Goal: Contribute content: Add original content to the website for others to see

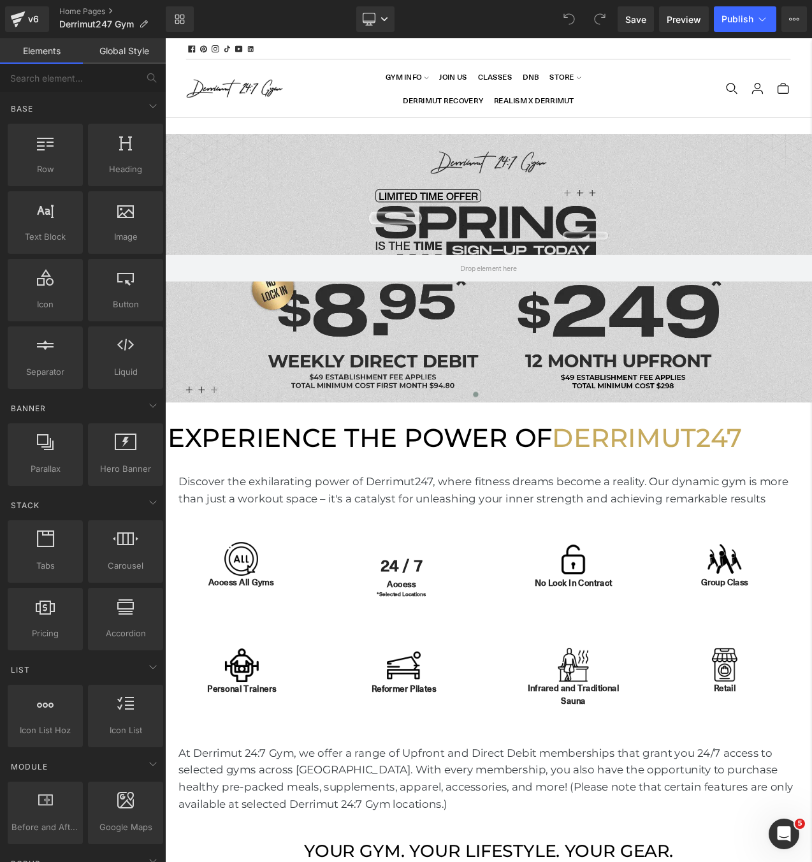
scroll to position [3938, 772]
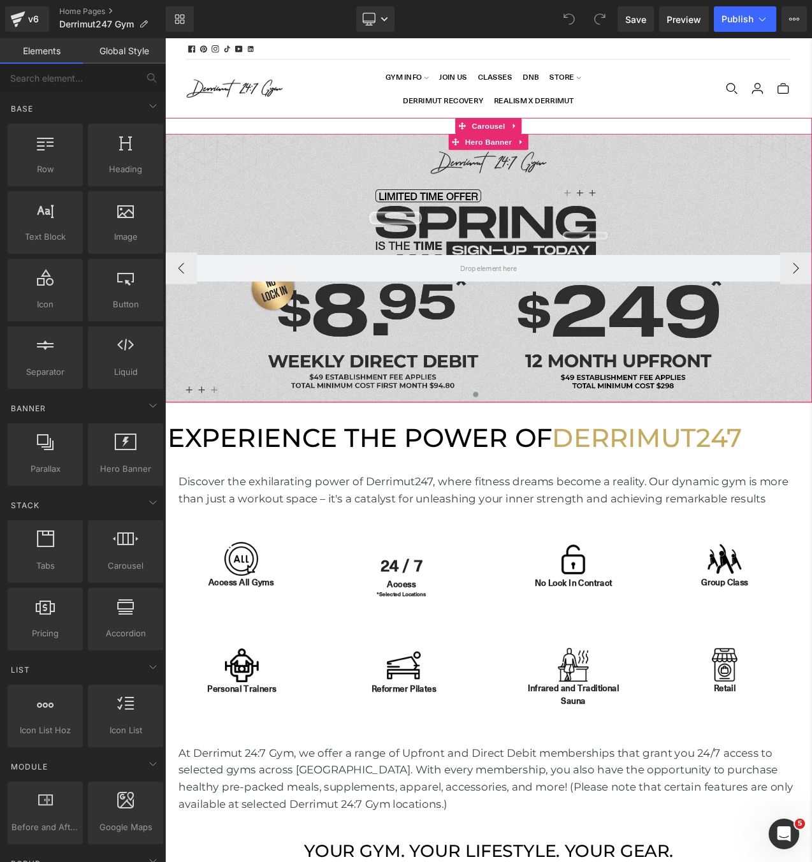
click at [491, 236] on div at bounding box center [551, 312] width 772 height 320
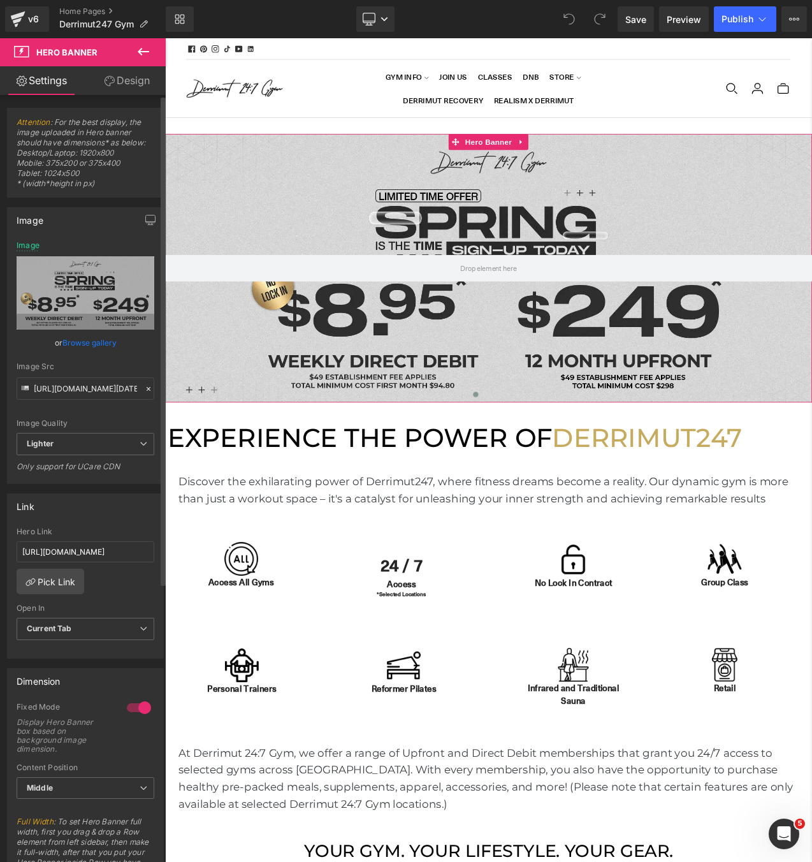
click at [84, 341] on link "Browse gallery" at bounding box center [89, 343] width 54 height 22
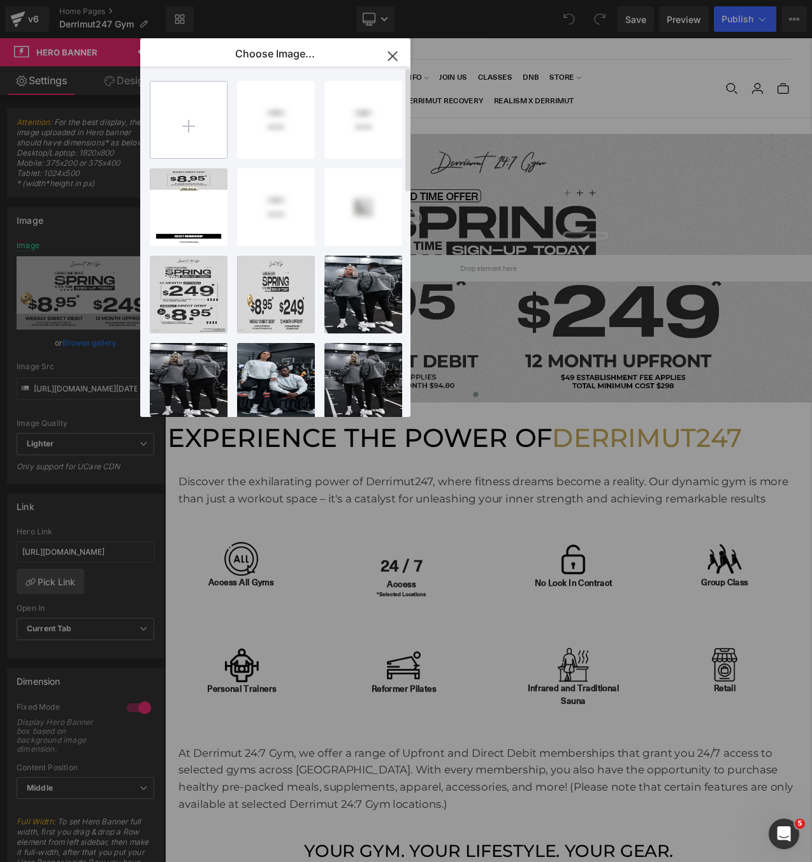
click at [172, 146] on input "file" at bounding box center [188, 120] width 77 height 77
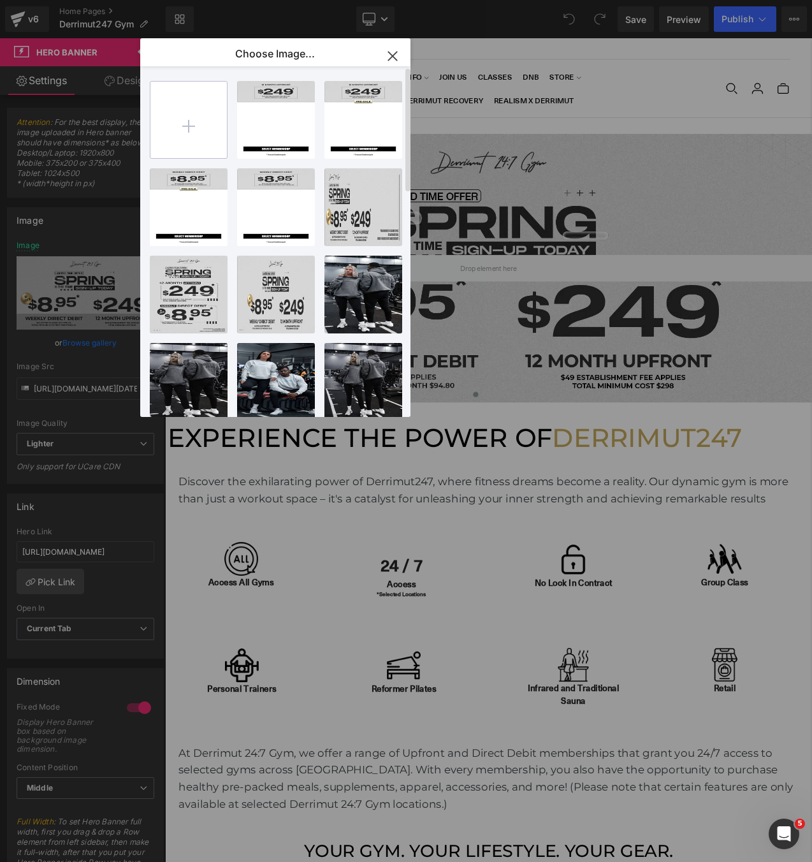
type input "C:\fakepath\Web (60).zip"
click at [191, 114] on input "file" at bounding box center [188, 120] width 77 height 77
type input "C:\fakepath\[WB] 249 Sep.webp"
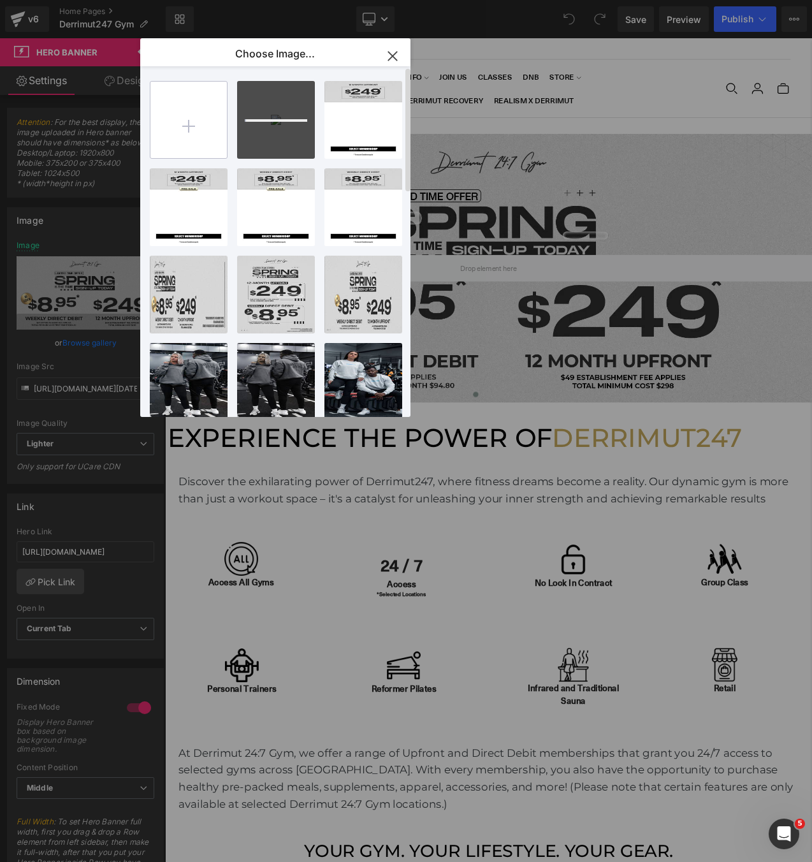
click at [197, 128] on input "file" at bounding box center [188, 120] width 77 height 77
type input "C:\fakepath\[MB] 249 Sep.webp"
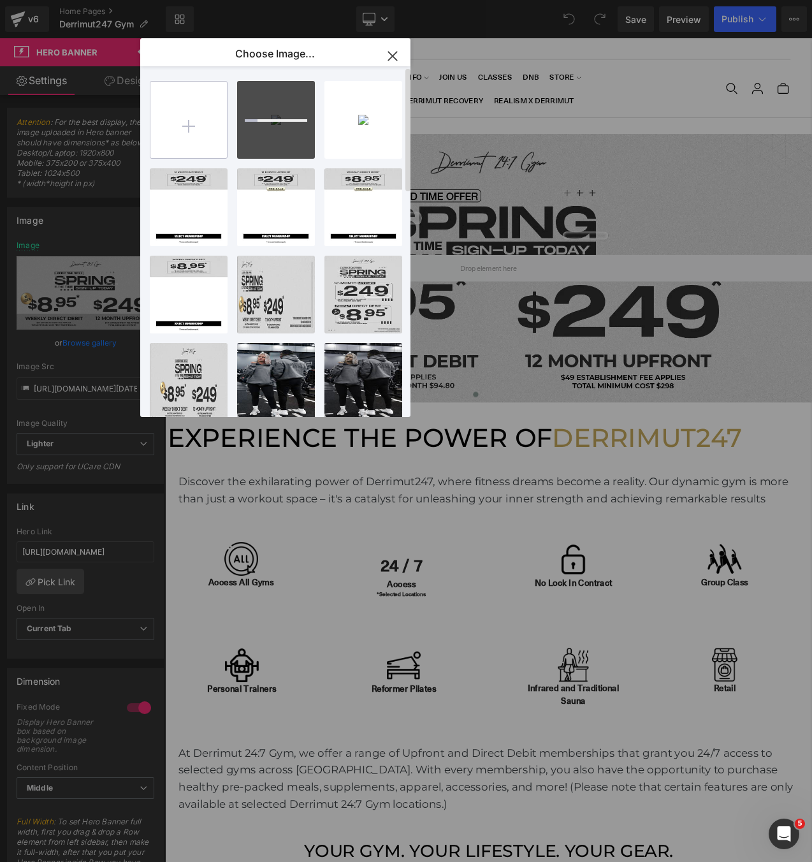
click at [205, 133] on input "file" at bounding box center [188, 120] width 77 height 77
type input "C:\fakepath\[WB2] 249 Sep.webp"
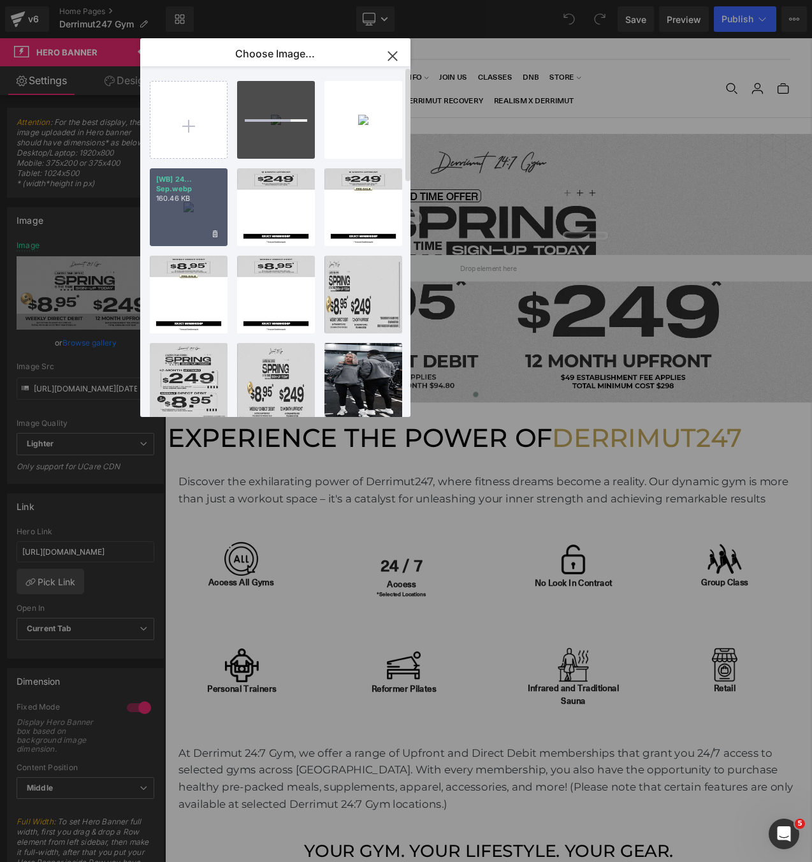
click at [192, 207] on div "[WB] 24... Sep.webp 160.46 KB" at bounding box center [189, 207] width 78 height 78
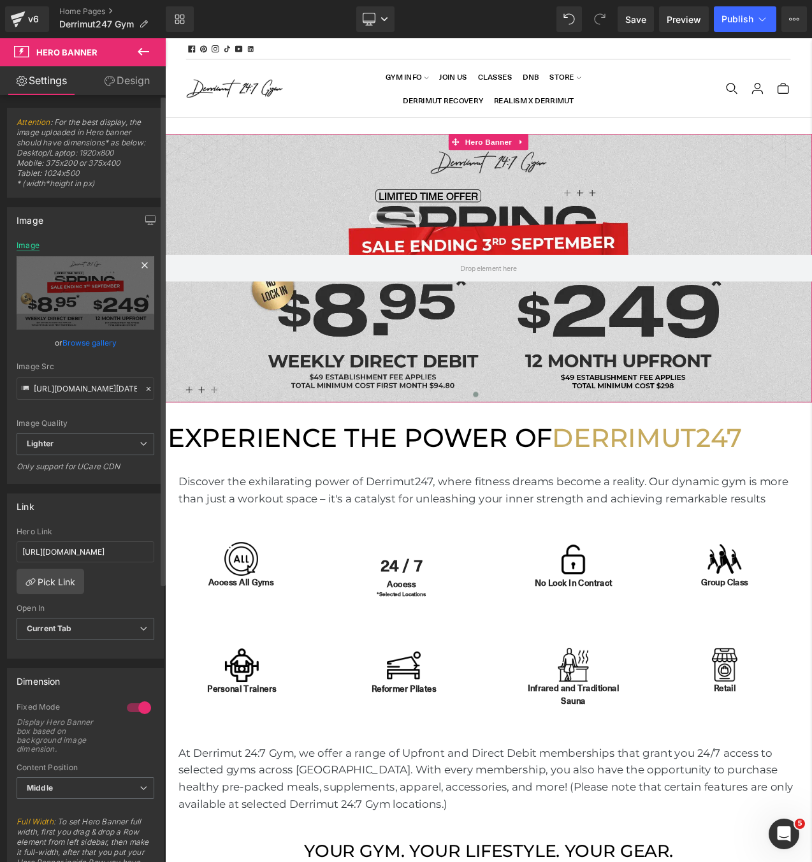
click at [33, 247] on div "Image" at bounding box center [28, 245] width 23 height 9
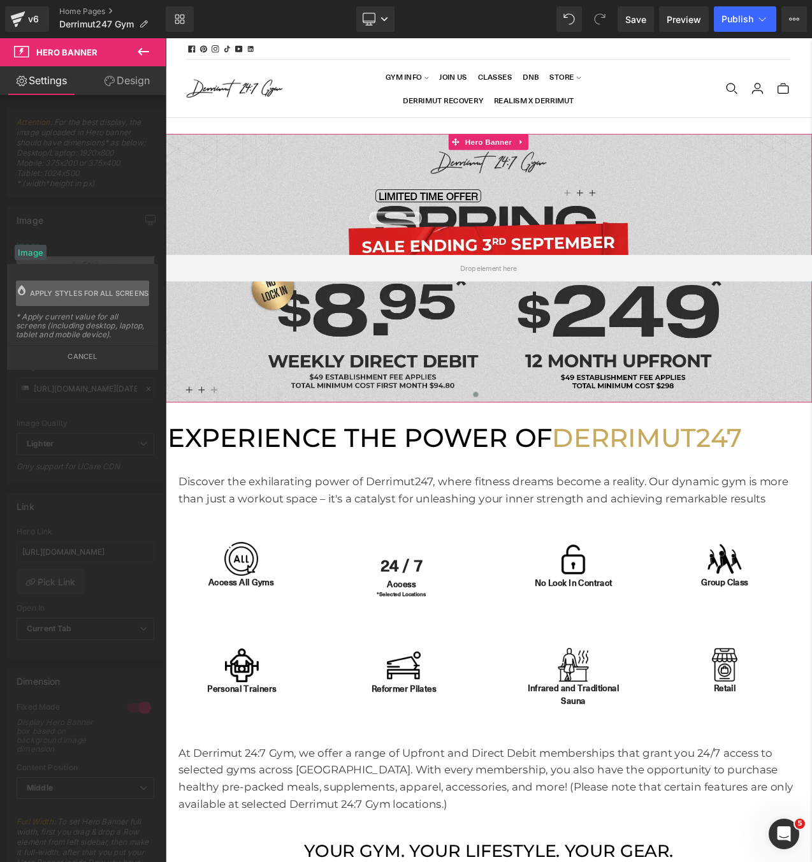
click at [57, 286] on span "Apply styles for all screens" at bounding box center [89, 294] width 119 height 26
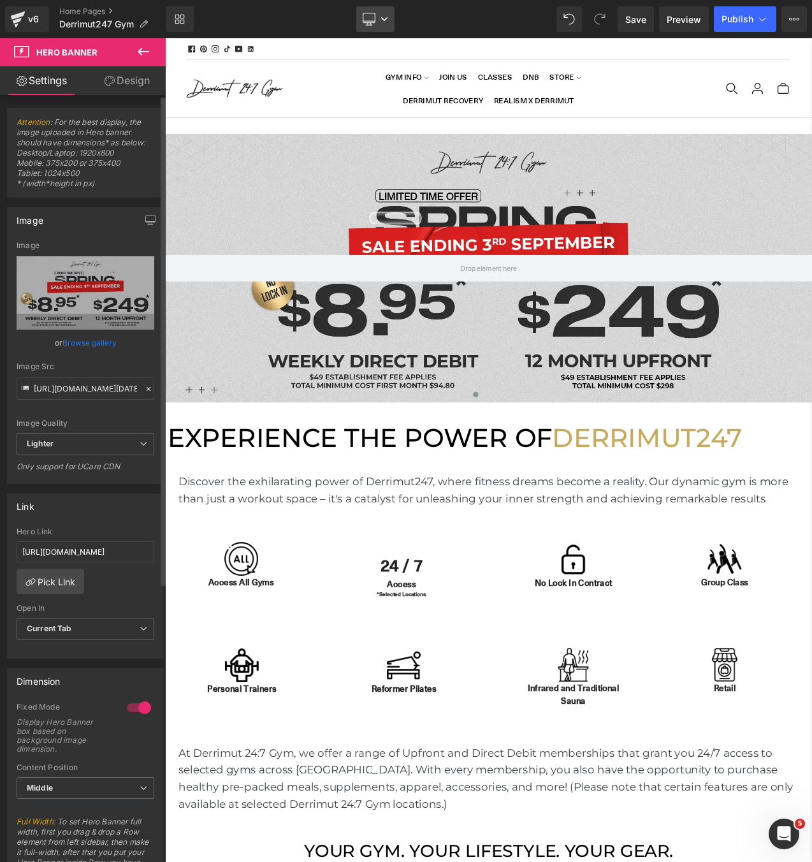
click at [384, 18] on icon at bounding box center [384, 19] width 6 height 4
click at [370, 134] on span "Mobile" at bounding box center [381, 136] width 29 height 11
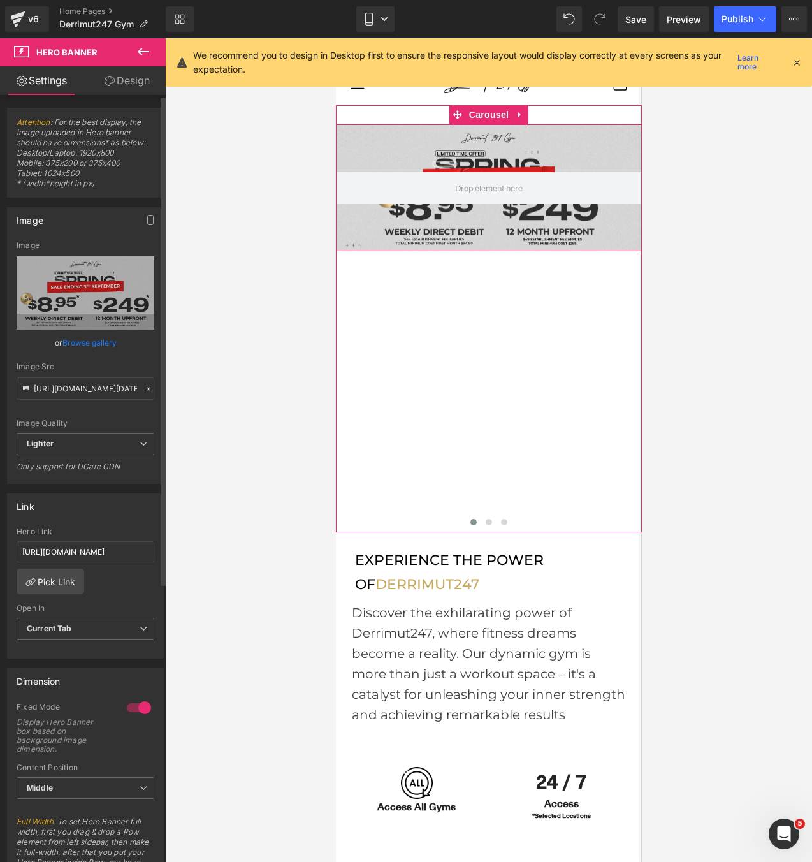
scroll to position [6, 6]
click at [504, 129] on span "Hero Banner" at bounding box center [488, 134] width 62 height 19
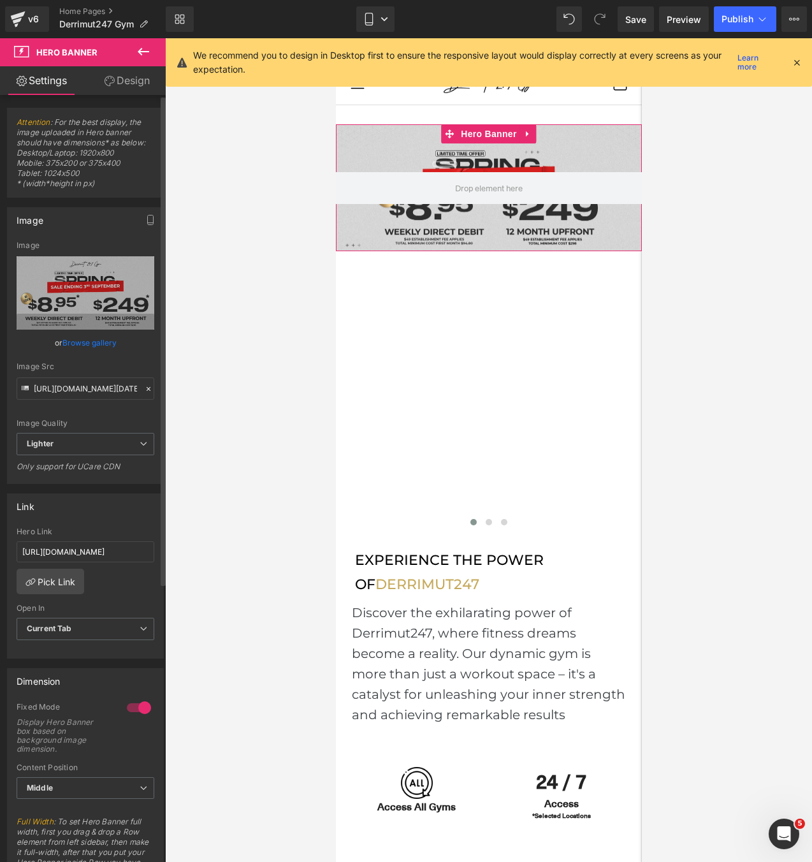
click at [82, 346] on link "Browse gallery" at bounding box center [89, 343] width 54 height 22
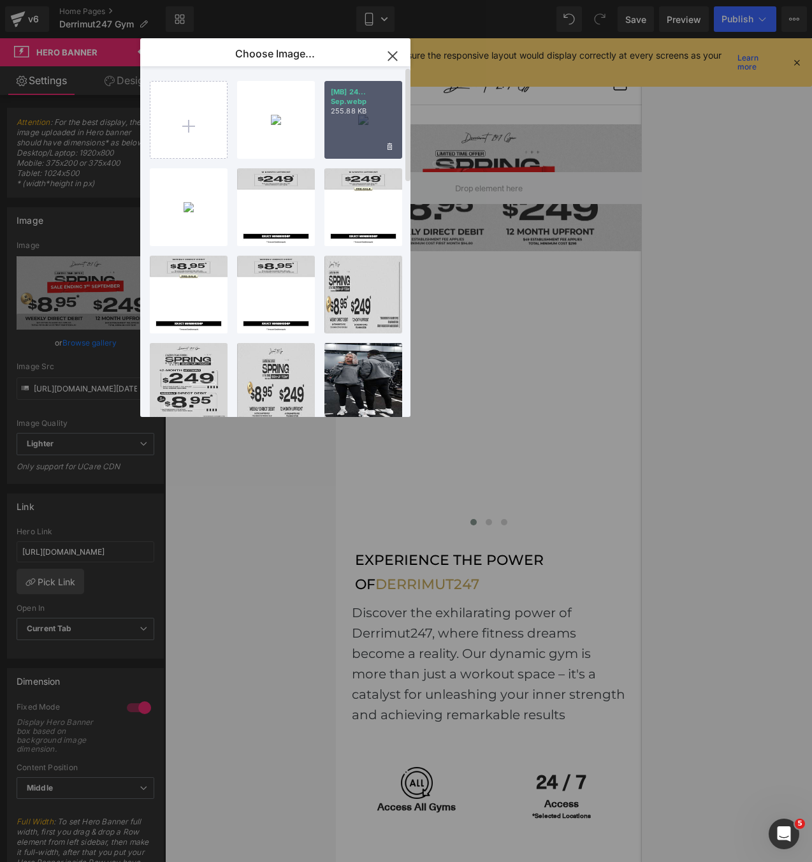
click at [358, 138] on div "[MB] 24... Sep.webp 255.88 KB" at bounding box center [364, 120] width 78 height 78
type input "[URL][DOMAIN_NAME][DATE]"
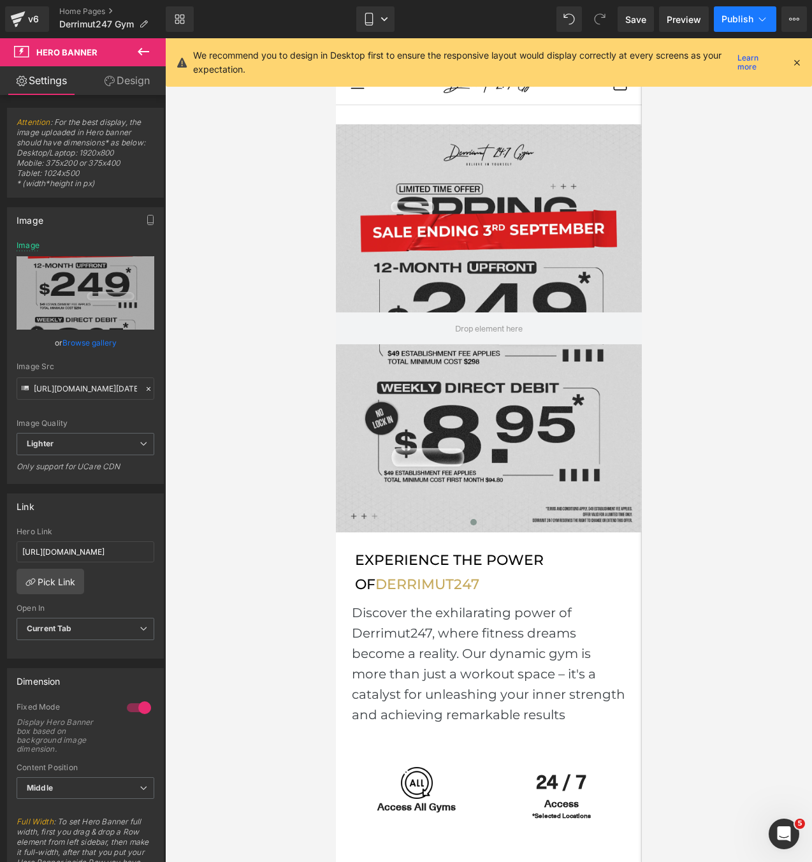
click at [733, 19] on span "Publish" at bounding box center [738, 19] width 32 height 10
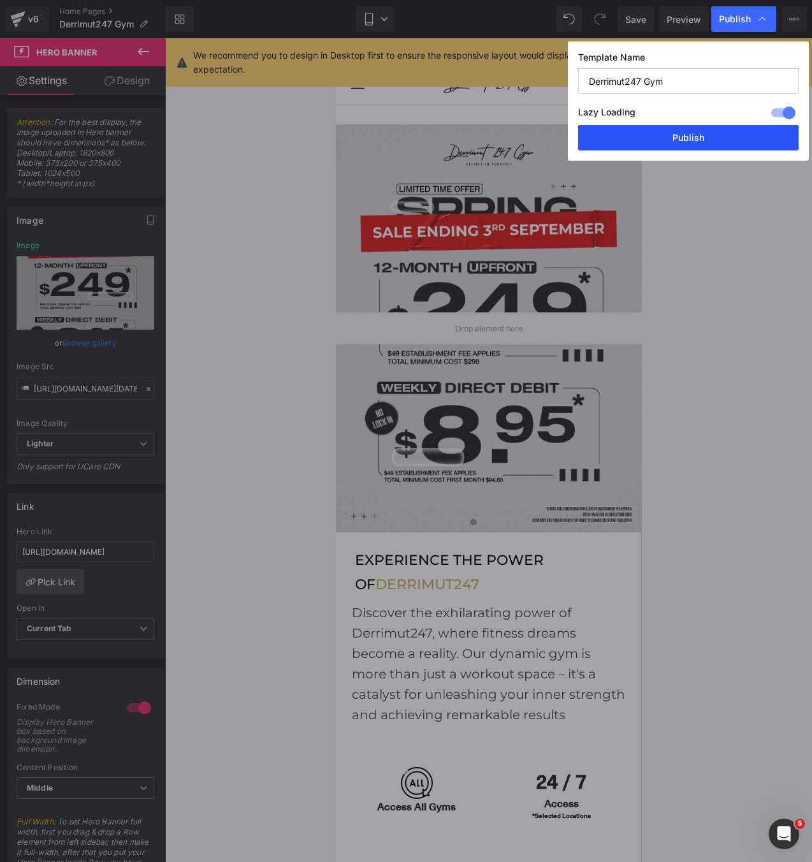
click at [733, 130] on button "Publish" at bounding box center [688, 138] width 221 height 26
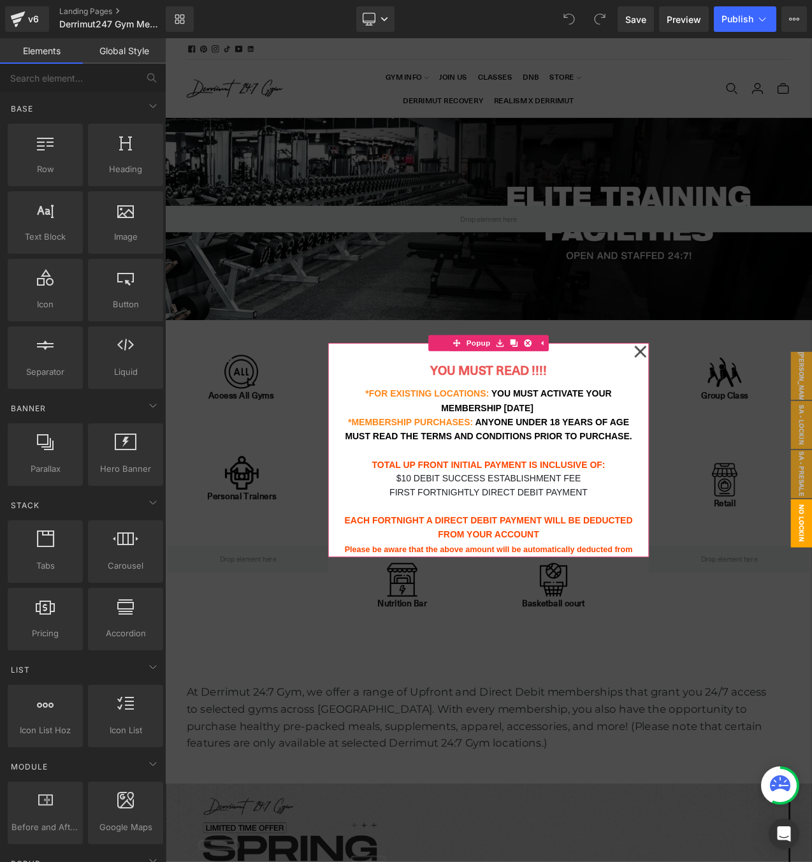
click at [731, 421] on icon at bounding box center [731, 412] width 15 height 64
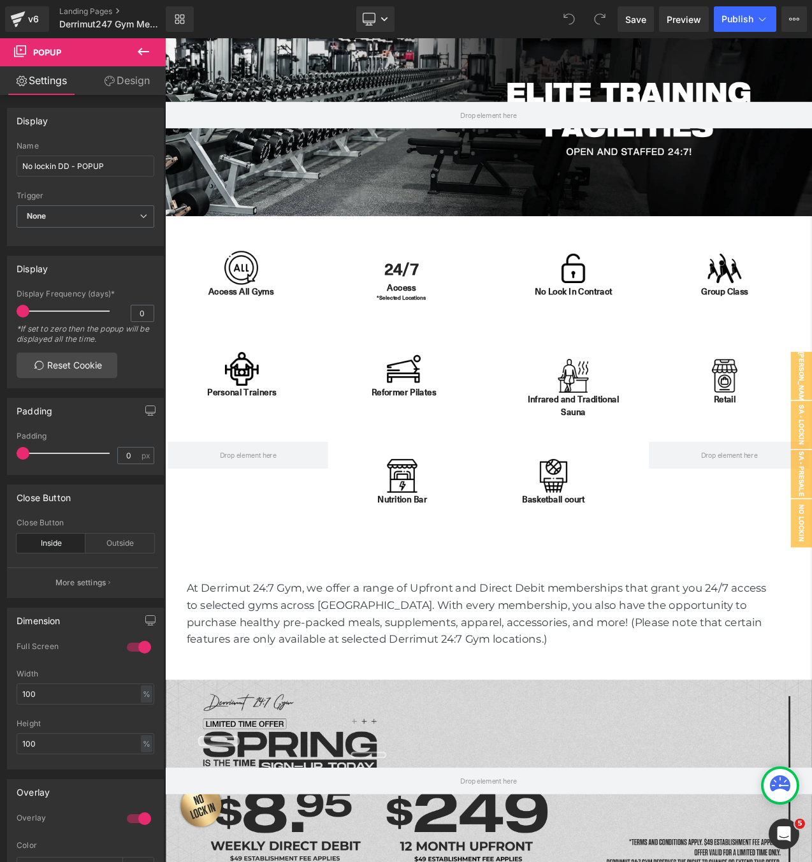
scroll to position [594, 0]
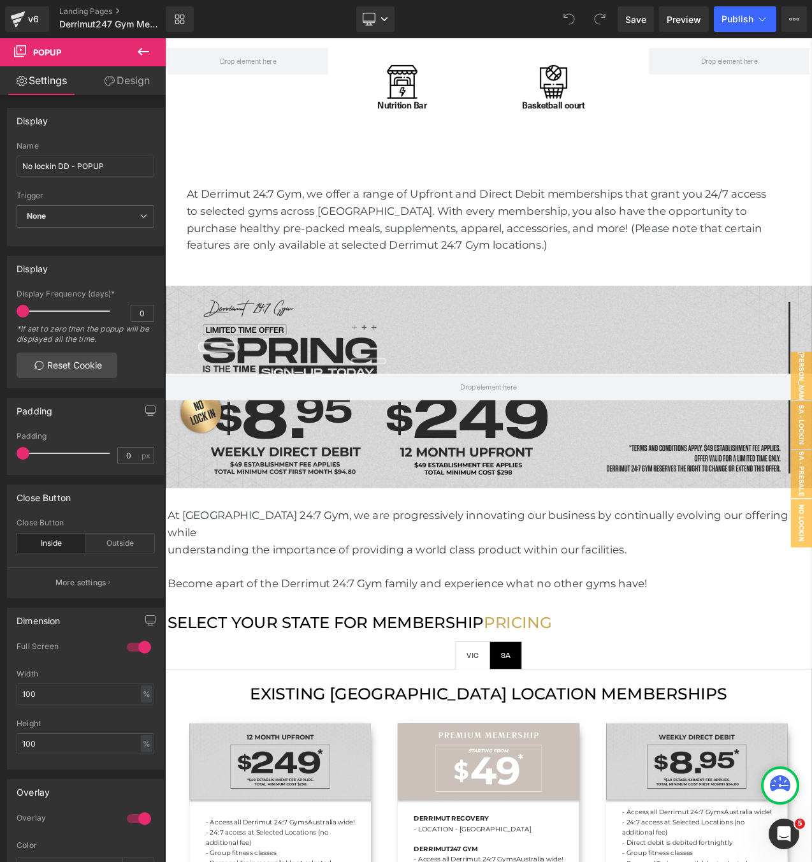
click at [386, 389] on div at bounding box center [551, 454] width 772 height 241
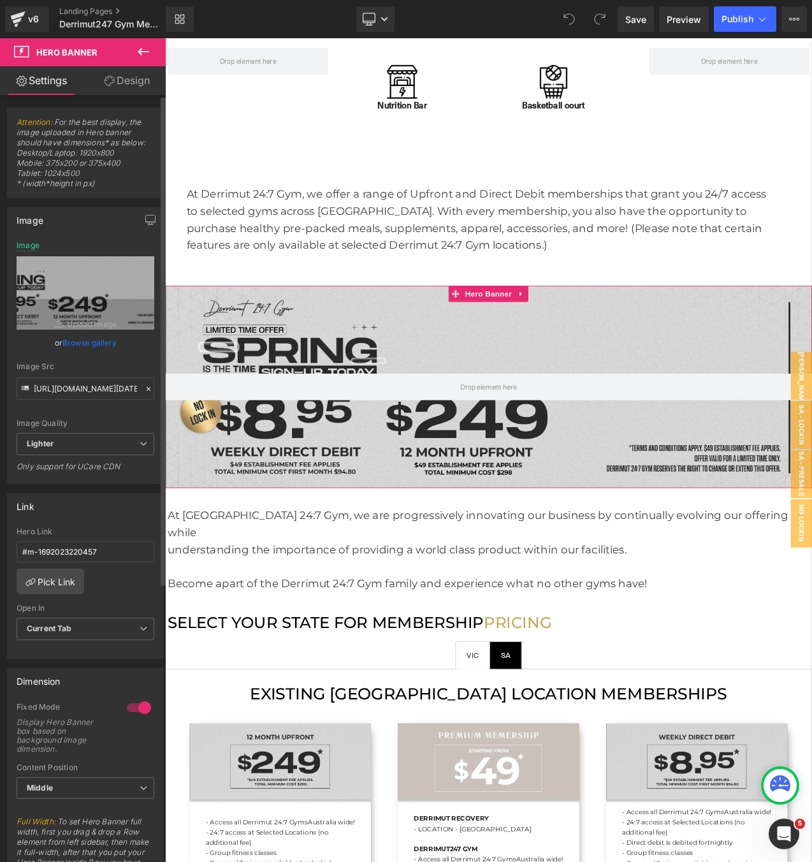
click at [95, 338] on link "Browse gallery" at bounding box center [89, 343] width 54 height 22
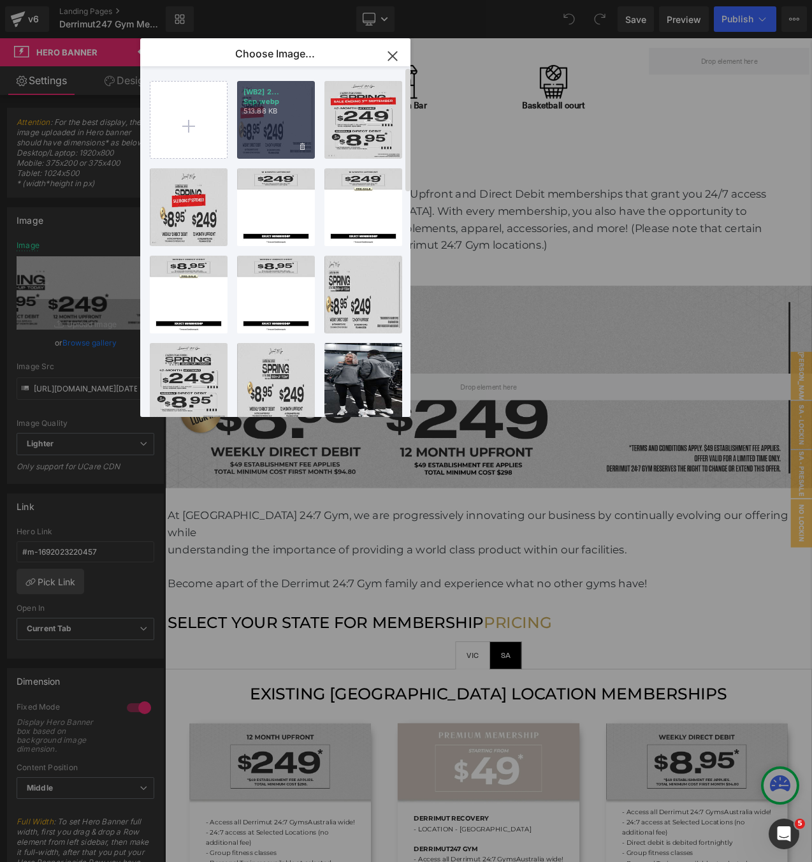
click at [288, 133] on div "[WB2] 2... Sep.webp 513.88 KB" at bounding box center [276, 120] width 78 height 78
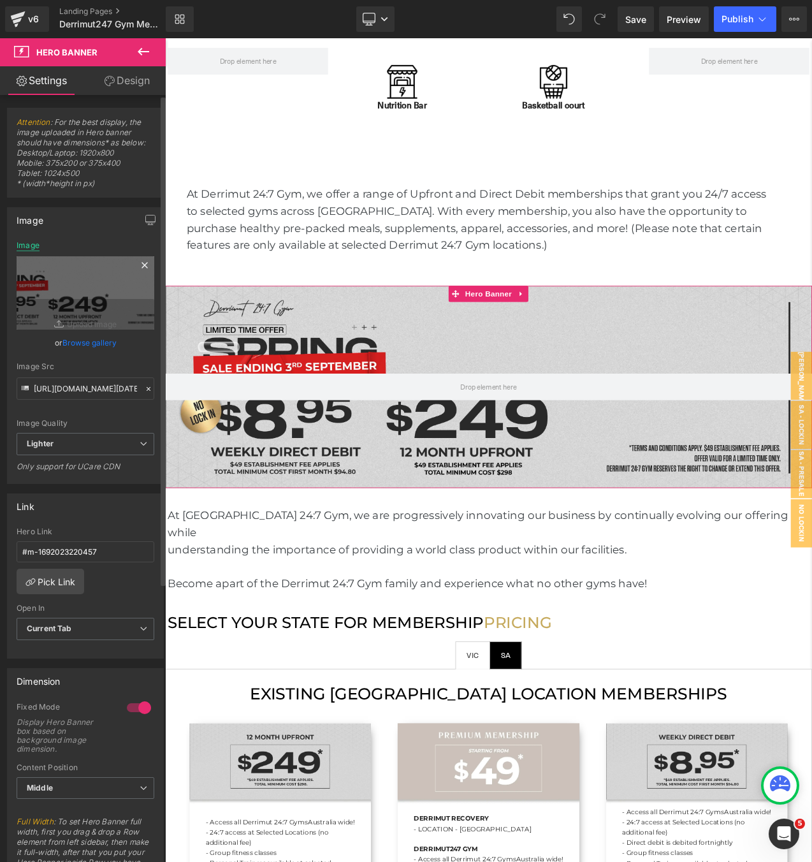
click at [25, 244] on div "Image" at bounding box center [28, 245] width 23 height 9
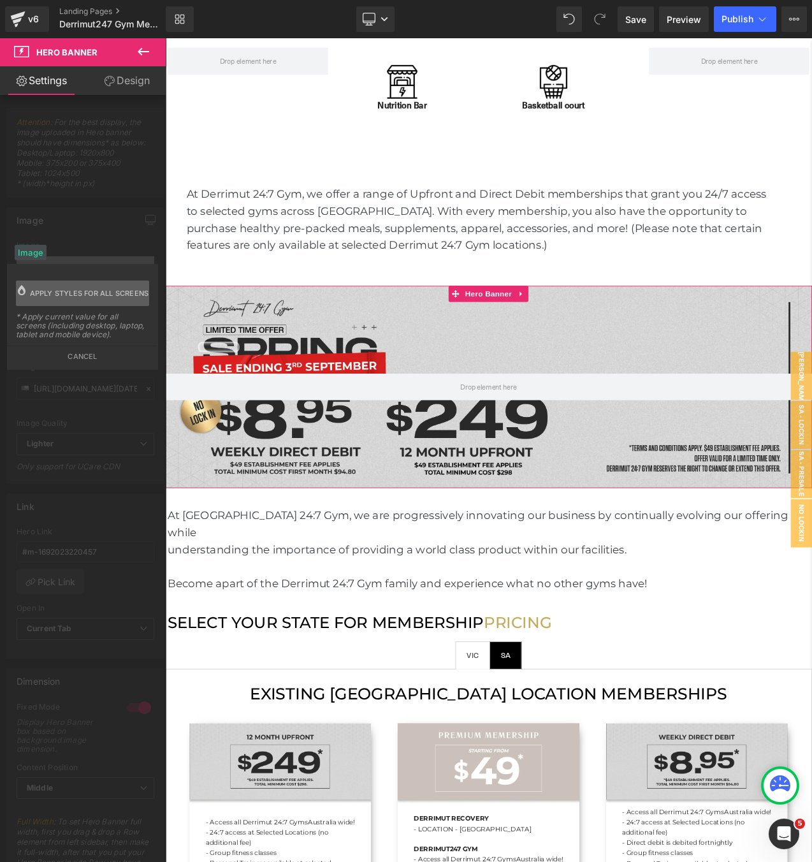
click at [54, 297] on span "Apply styles for all screens" at bounding box center [89, 294] width 119 height 26
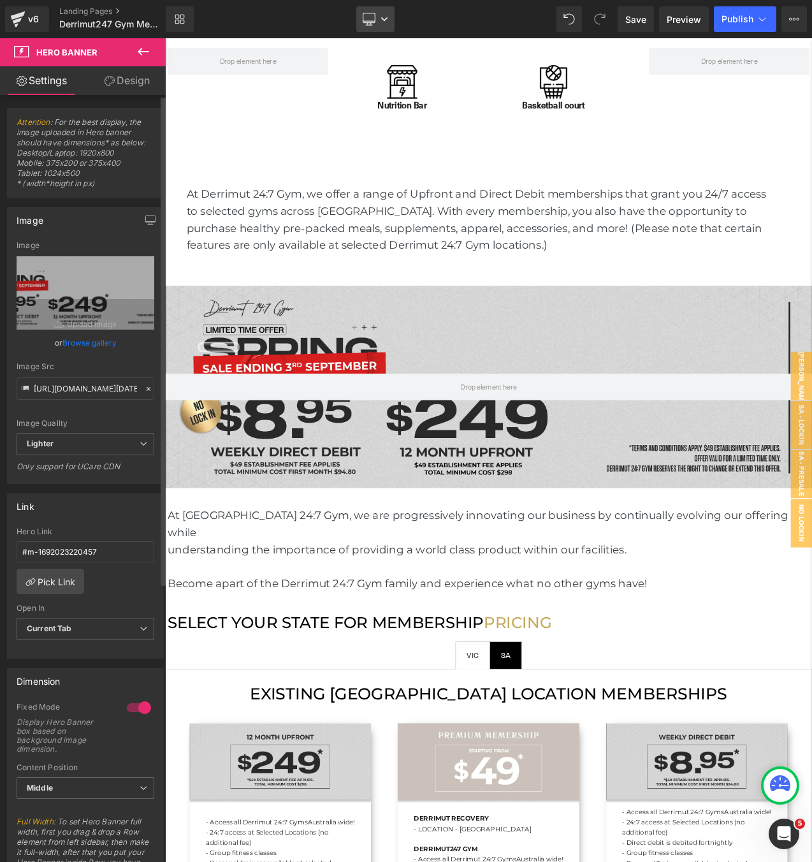
click at [389, 16] on link "Desktop" at bounding box center [375, 19] width 38 height 26
click at [394, 143] on link "Mobile" at bounding box center [375, 137] width 71 height 26
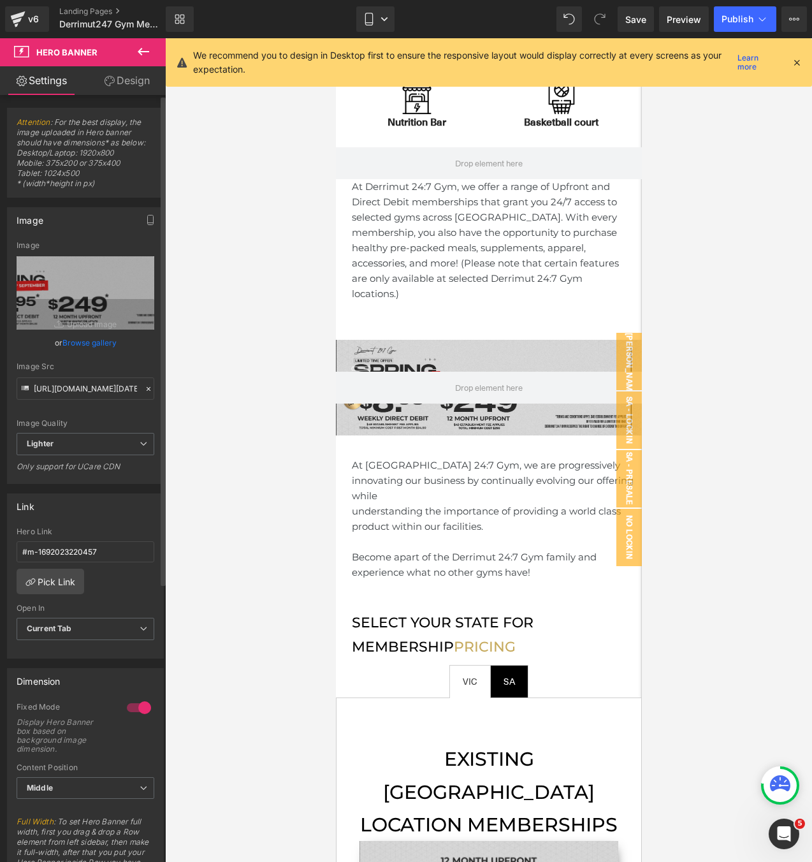
scroll to position [770, 0]
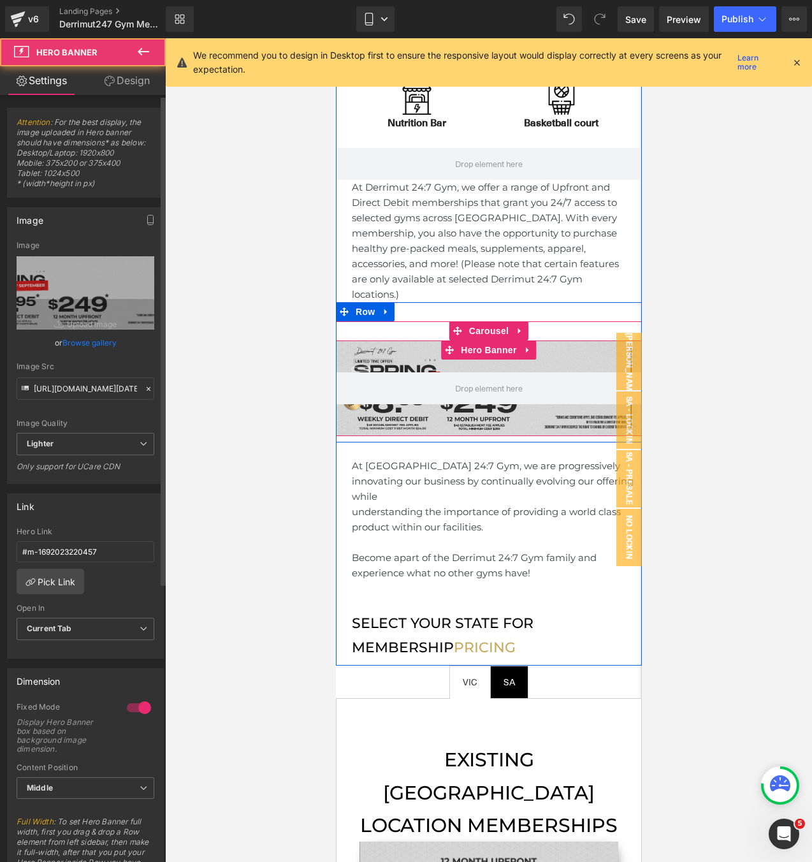
click at [480, 341] on div "Hero Banner" at bounding box center [488, 389] width 306 height 96
click at [481, 341] on span "Hero Banner" at bounding box center [488, 350] width 62 height 19
click at [488, 341] on span "Hero Banner" at bounding box center [488, 350] width 62 height 19
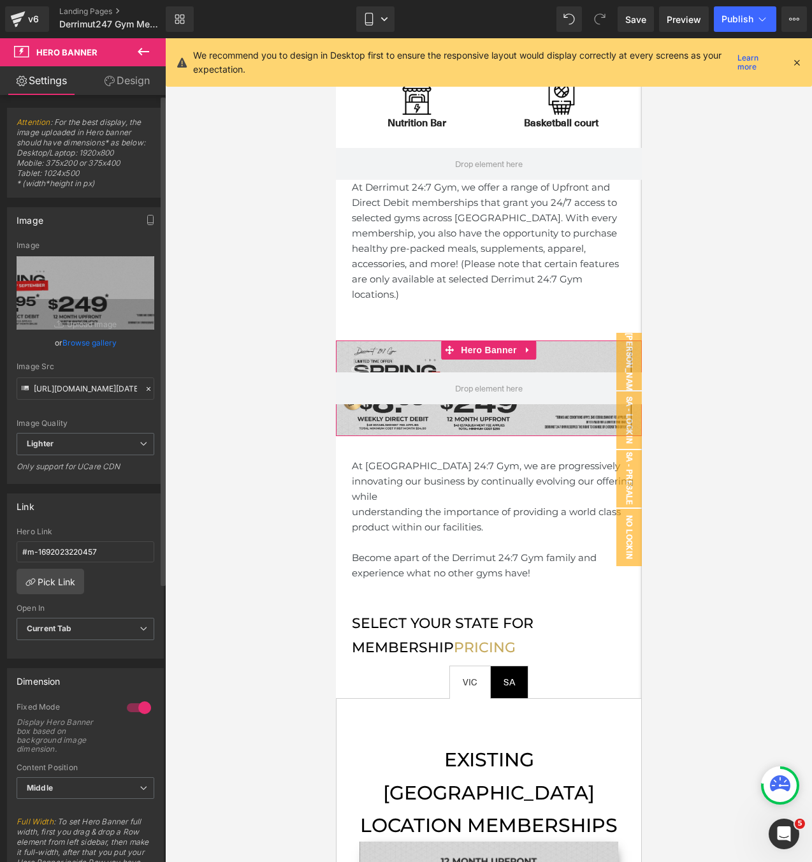
click at [97, 342] on link "Browse gallery" at bounding box center [89, 343] width 54 height 22
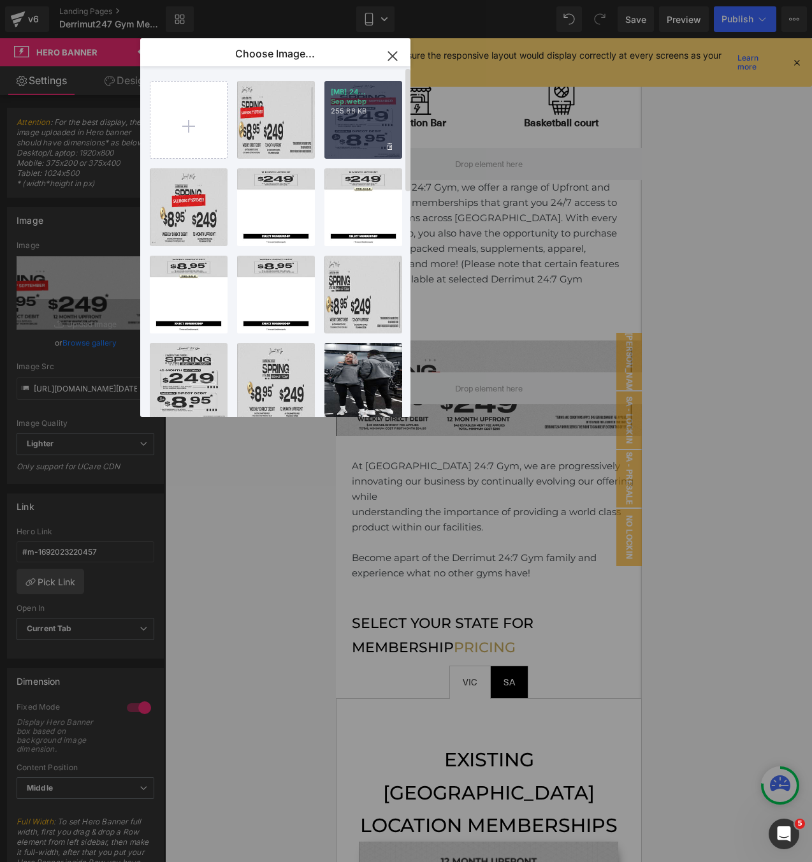
drag, startPoint x: 372, startPoint y: 122, endPoint x: 36, endPoint y: 84, distance: 338.2
click at [372, 122] on div "[MB] 24... Sep.webp 255.88 KB" at bounding box center [364, 120] width 78 height 78
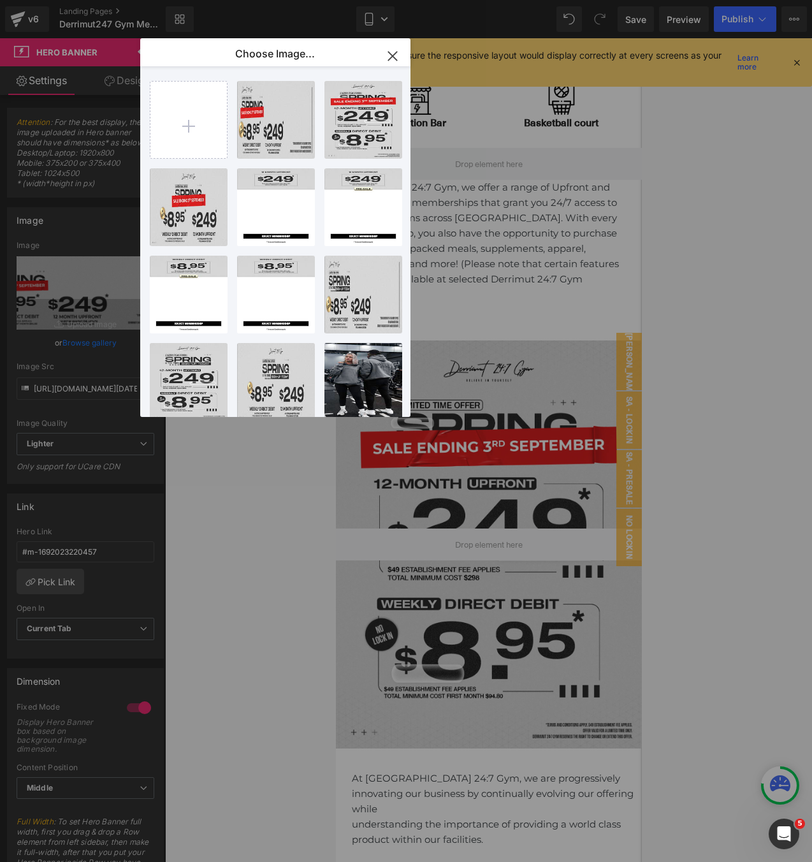
type input "[URL][DOMAIN_NAME][DATE]"
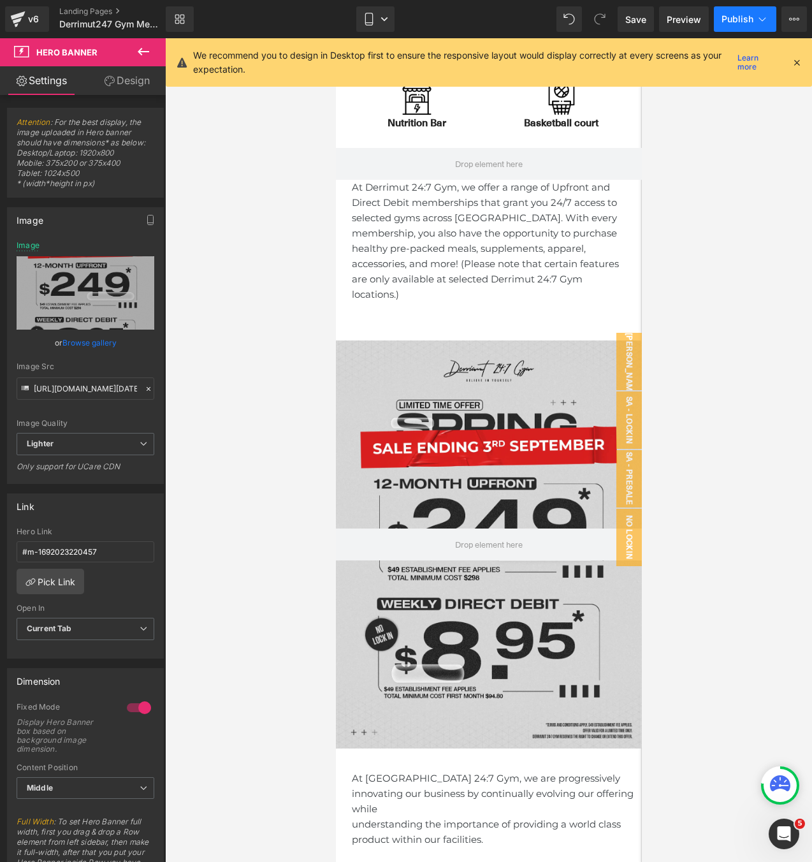
click at [735, 22] on span "Publish" at bounding box center [738, 19] width 32 height 10
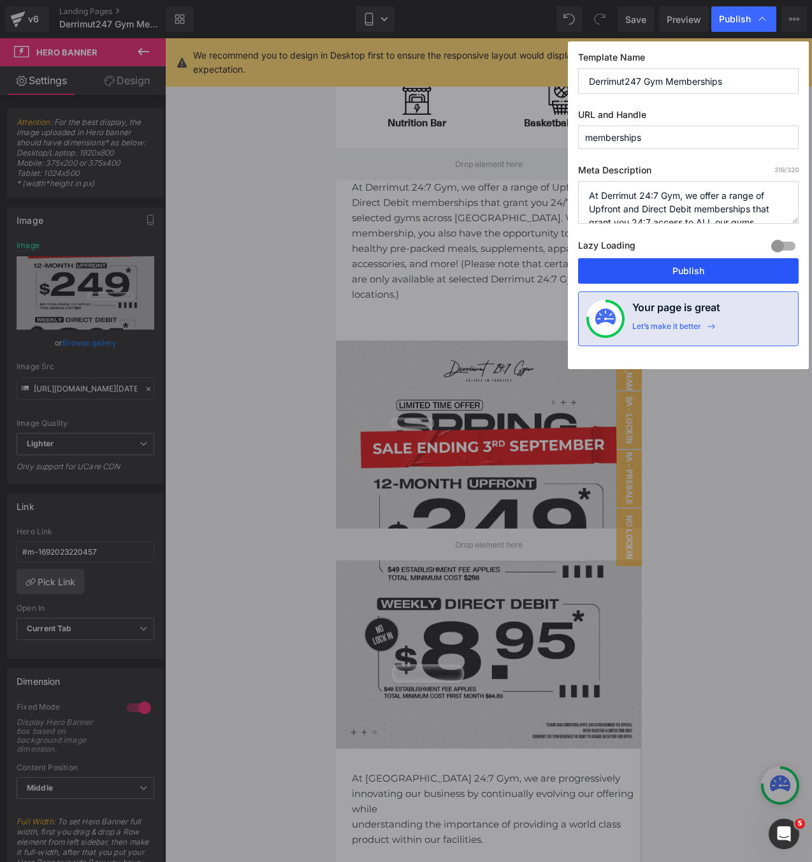
click at [691, 277] on button "Publish" at bounding box center [688, 271] width 221 height 26
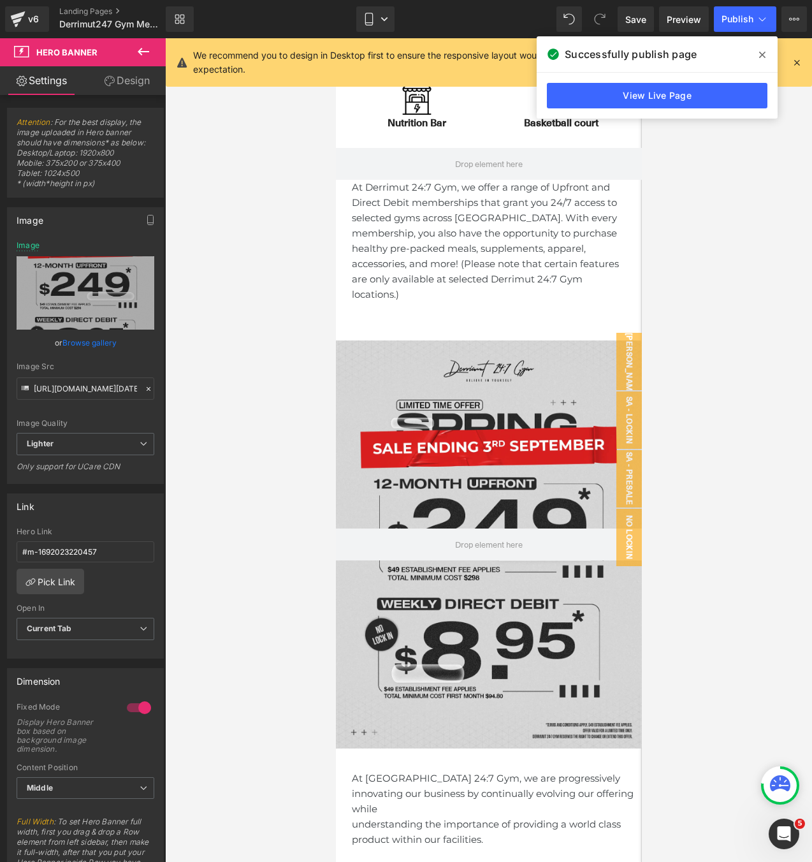
click at [762, 56] on icon at bounding box center [762, 55] width 6 height 10
